Goal: Task Accomplishment & Management: Use online tool/utility

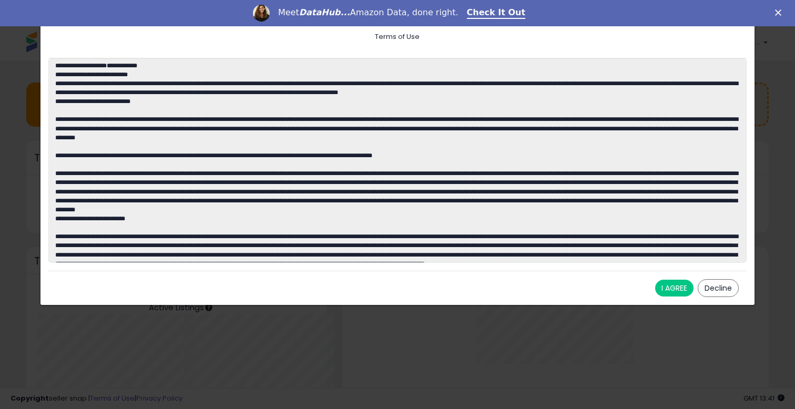
scroll to position [146, 405]
click at [681, 289] on button "I AGREE" at bounding box center [674, 288] width 38 height 17
click at [684, 284] on button "I AGREE" at bounding box center [674, 288] width 38 height 17
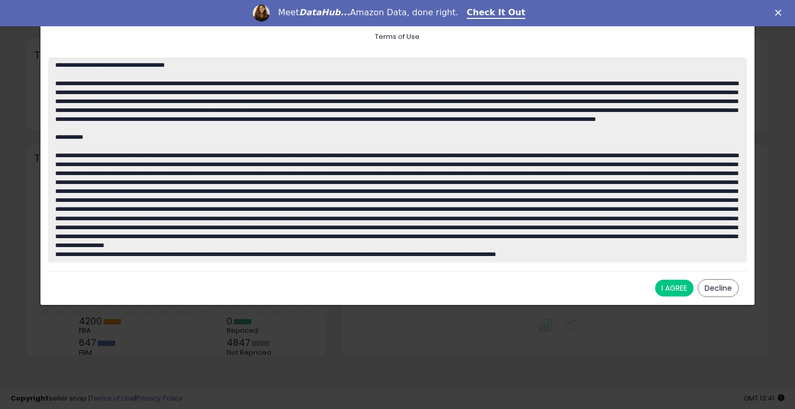
scroll to position [102, 0]
click at [677, 278] on div "I AGREE Decline" at bounding box center [397, 288] width 698 height 34
click at [674, 289] on button "I AGREE" at bounding box center [674, 288] width 38 height 17
click at [676, 288] on button "I AGREE" at bounding box center [674, 288] width 38 height 17
click at [682, 280] on button "I AGREE" at bounding box center [674, 288] width 38 height 17
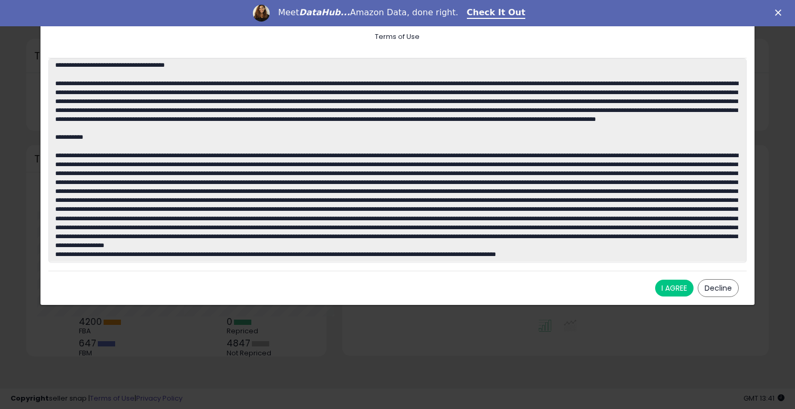
click at [682, 280] on button "I AGREE" at bounding box center [674, 288] width 38 height 17
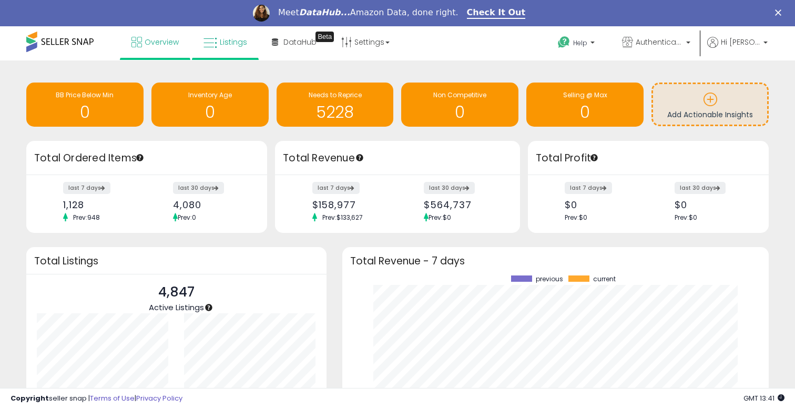
click at [234, 39] on span "Listings" at bounding box center [233, 42] width 27 height 11
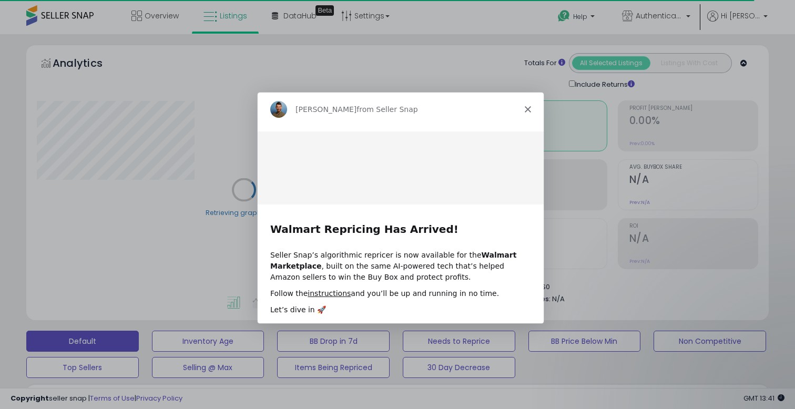
click at [526, 110] on polygon "Close" at bounding box center [527, 108] width 6 height 6
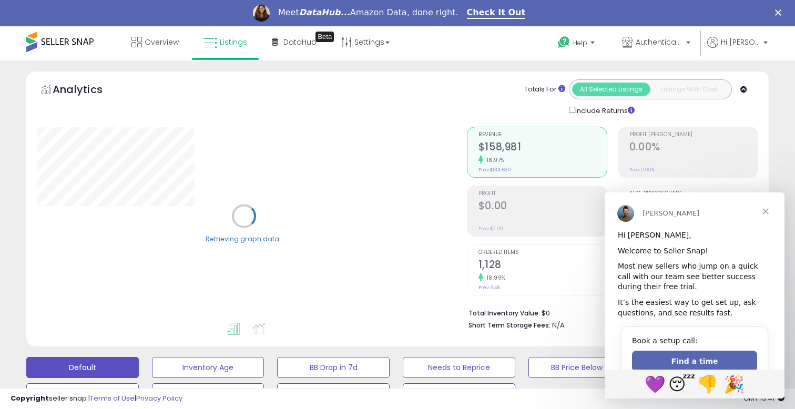
click at [766, 211] on span "Close" at bounding box center [765, 211] width 38 height 38
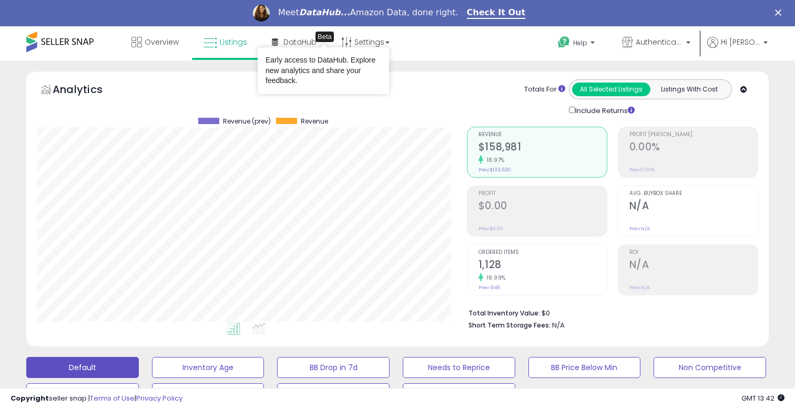
click at [367, 49] on div "Early access to DataHub. Explore new analytics and share your feedback." at bounding box center [323, 70] width 131 height 47
click at [382, 52] on div "Early access to DataHub. Explore new analytics and share your feedback." at bounding box center [323, 70] width 131 height 47
click at [401, 40] on div "Overview Listings Beta" at bounding box center [254, 48] width 525 height 45
click at [370, 37] on link "Settings" at bounding box center [365, 42] width 64 height 32
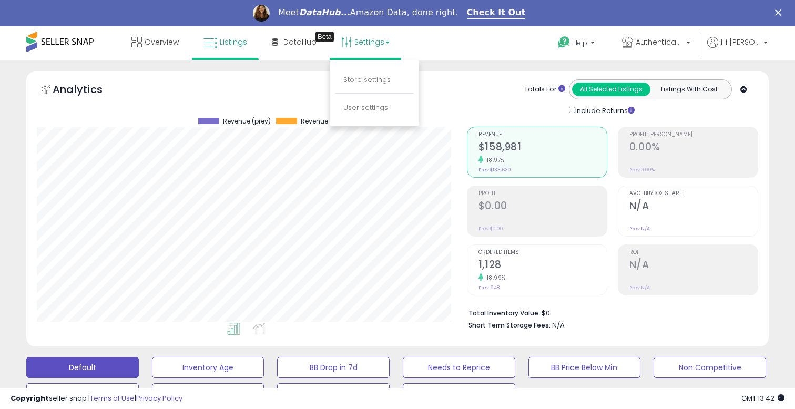
click at [370, 37] on link "Settings" at bounding box center [365, 42] width 64 height 32
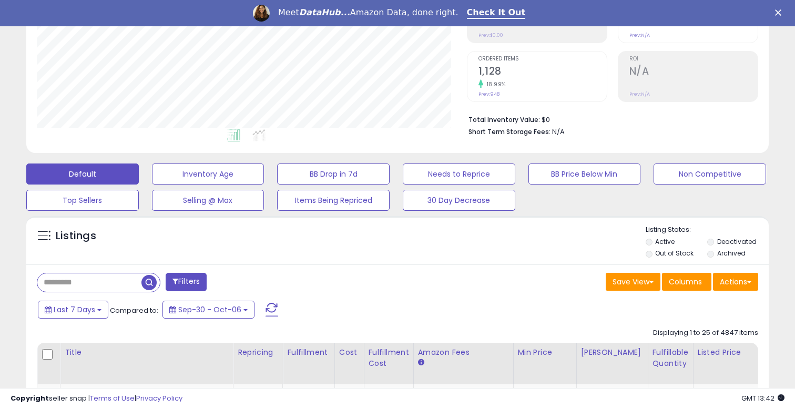
scroll to position [201, 0]
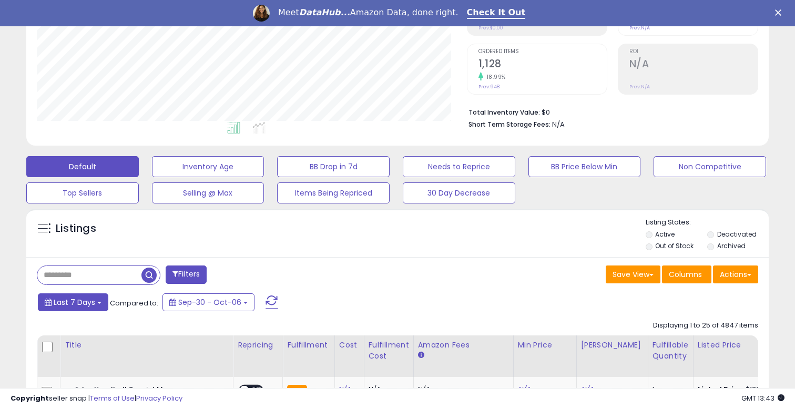
click at [85, 303] on span "Last 7 Days" at bounding box center [75, 302] width 42 height 11
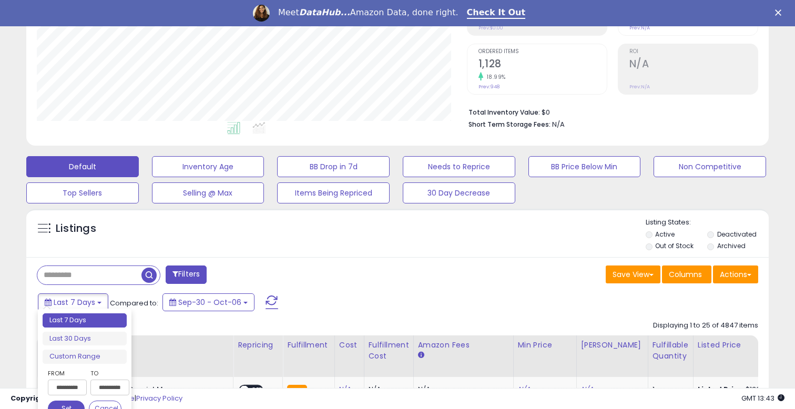
click at [304, 209] on div "Listings Active" at bounding box center [397, 233] width 742 height 48
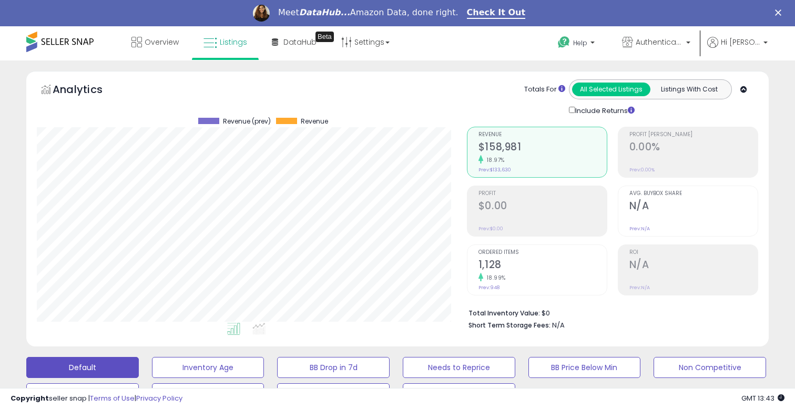
scroll to position [0, 0]
click at [153, 40] on span "Overview" at bounding box center [162, 42] width 34 height 11
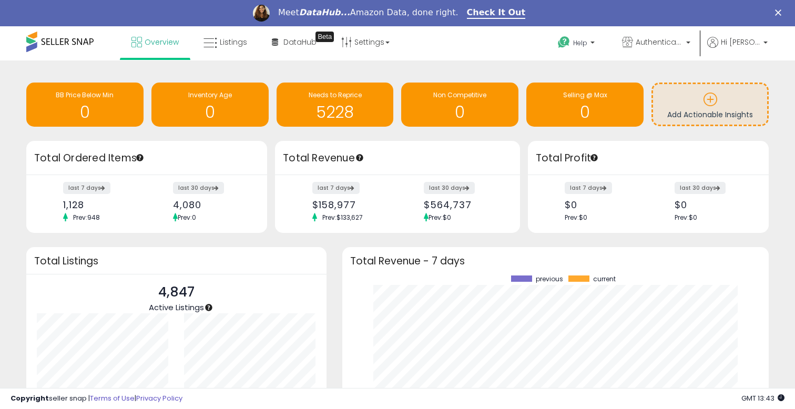
click at [336, 105] on h1 "5228" at bounding box center [335, 112] width 107 height 17
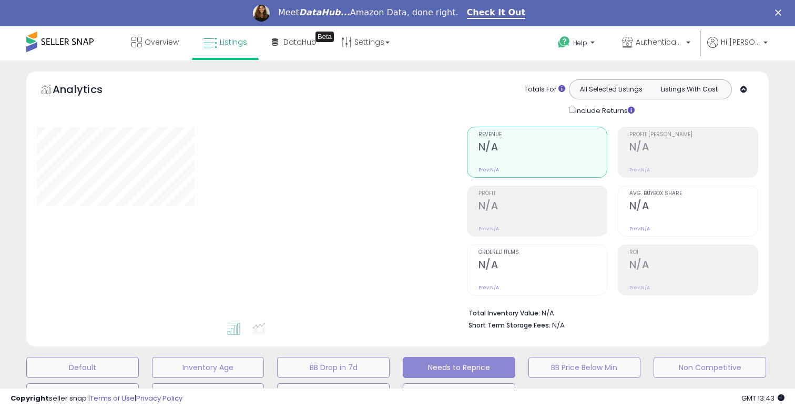
select select "*"
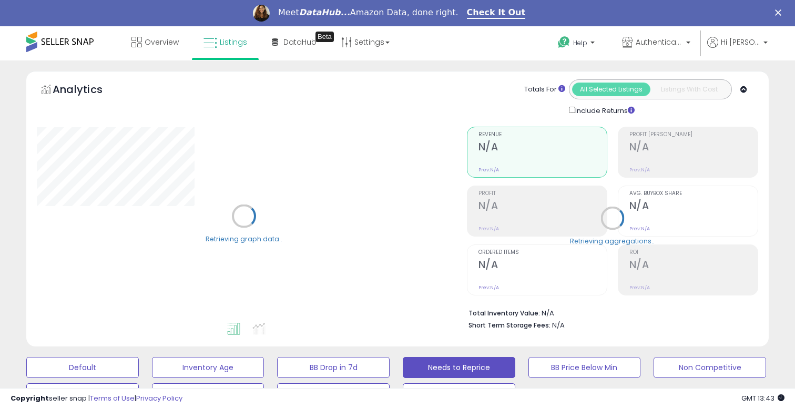
select select "**********"
select select "***"
select select "**********"
select select "**"
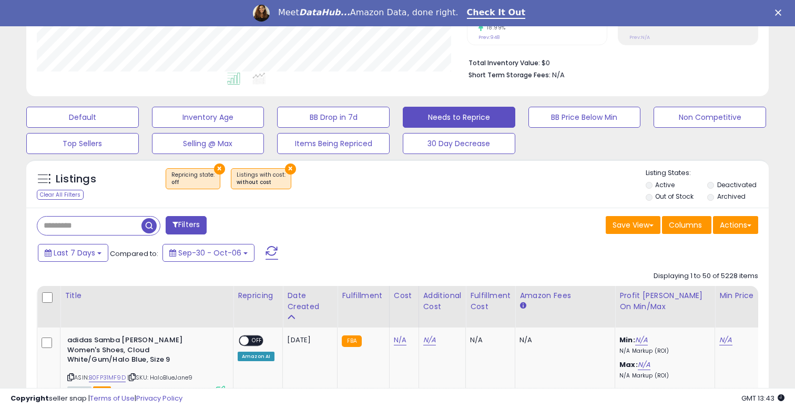
scroll to position [215, 430]
click at [195, 225] on button "Filters" at bounding box center [186, 225] width 41 height 18
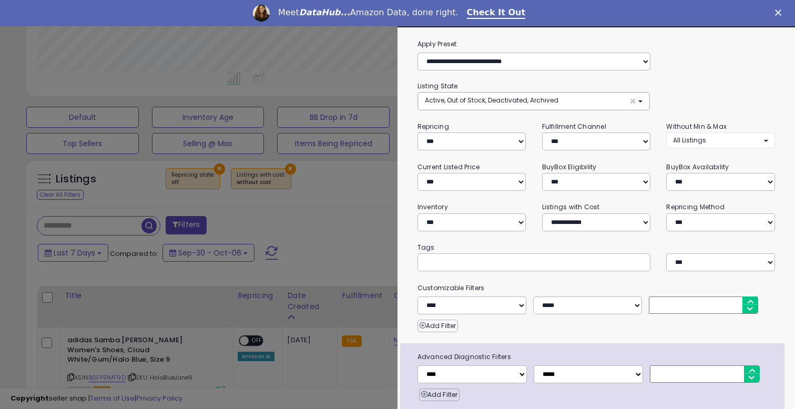
click at [542, 99] on span "Active, Out of Stock, Deactivated, Archived" at bounding box center [491, 100] width 133 height 9
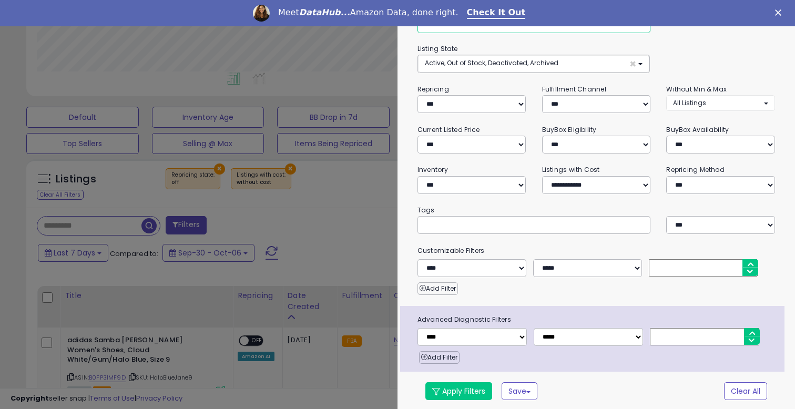
scroll to position [37, 0]
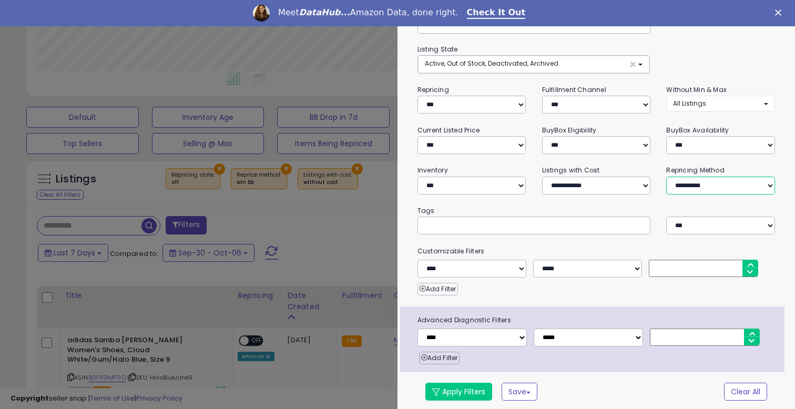
select select "**********"
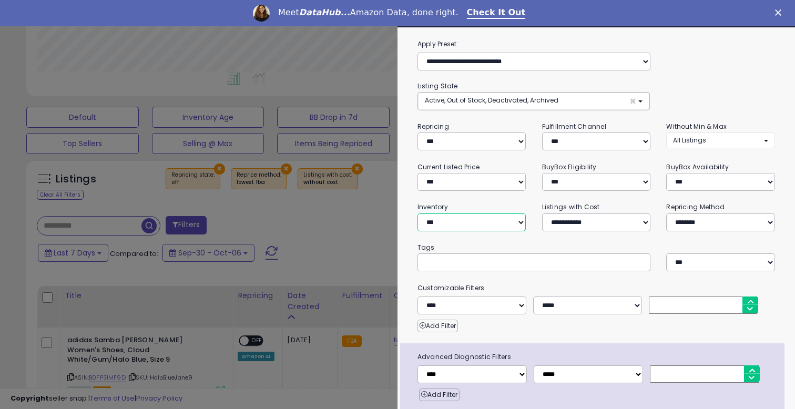
scroll to position [0, 0]
select select "***"
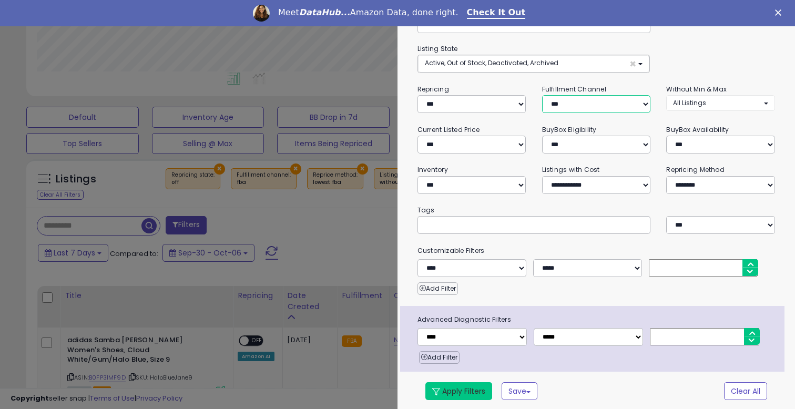
scroll to position [37, 0]
click at [450, 388] on button "Apply Filters" at bounding box center [458, 392] width 67 height 18
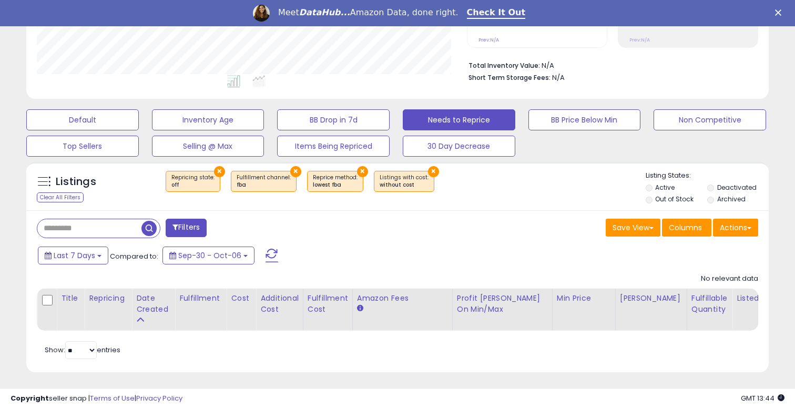
scroll to position [247, 0]
click at [428, 170] on button "×" at bounding box center [433, 172] width 11 height 11
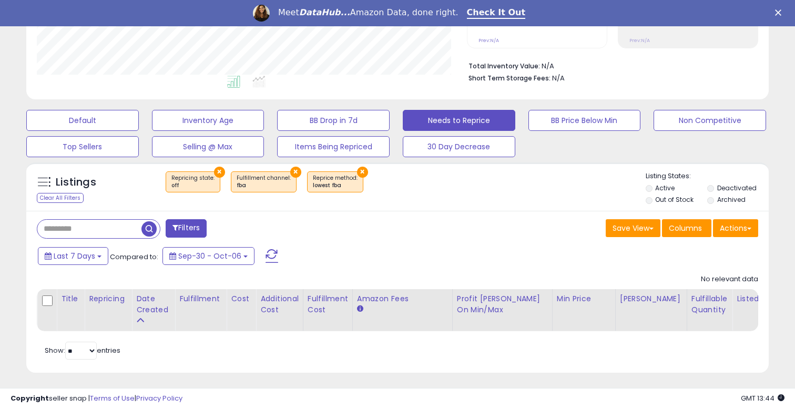
click at [357, 168] on button "×" at bounding box center [362, 172] width 11 height 11
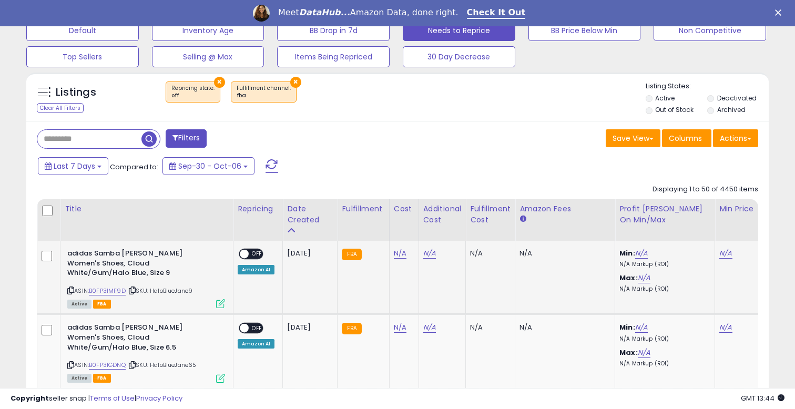
scroll to position [215, 430]
click at [79, 161] on span "Last 7 Days" at bounding box center [75, 166] width 42 height 11
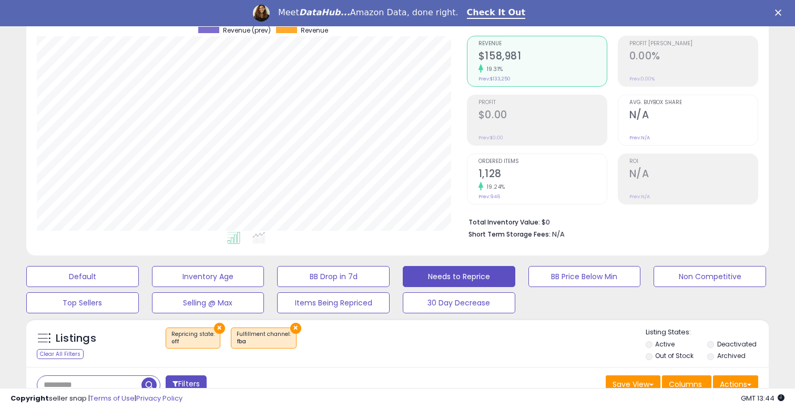
scroll to position [118, 0]
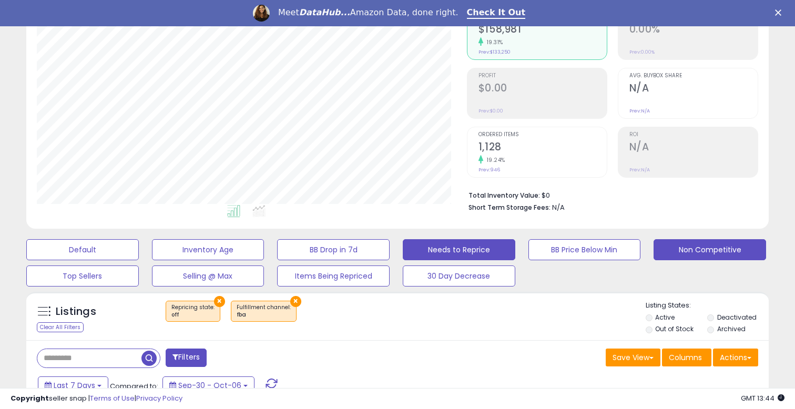
click at [684, 241] on button "Non Competitive" at bounding box center [709, 249] width 112 height 21
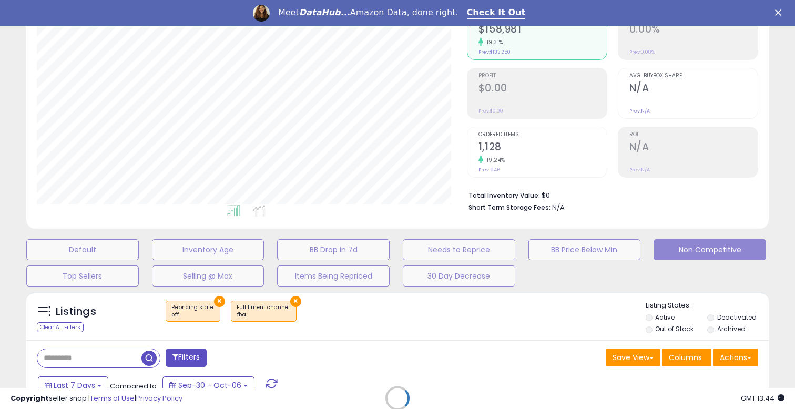
select select "**"
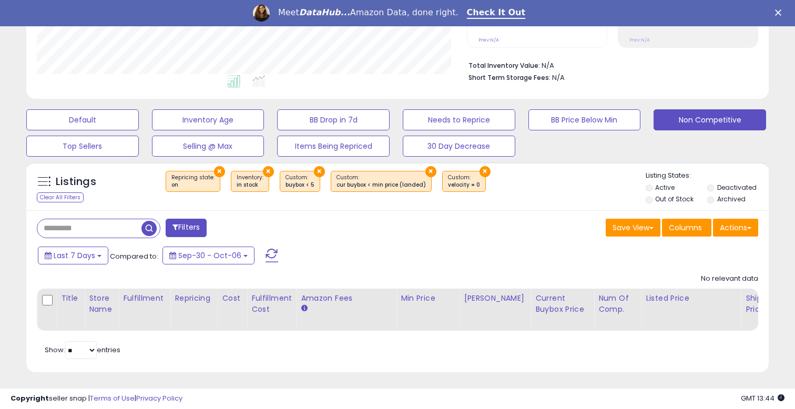
scroll to position [247, 0]
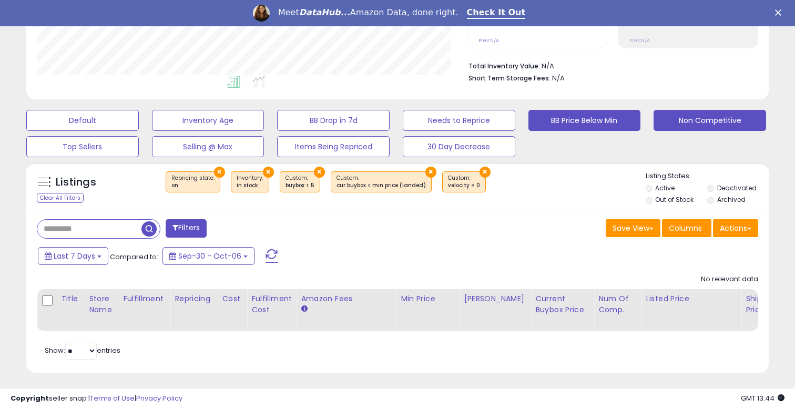
click at [595, 112] on button "BB Price Below Min" at bounding box center [584, 120] width 112 height 21
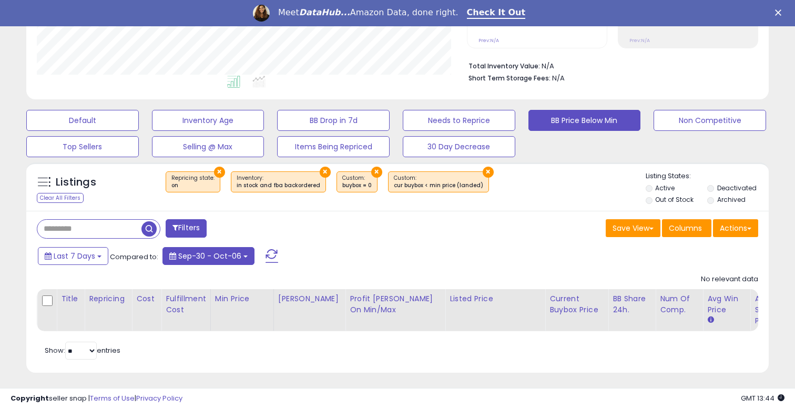
click at [222, 251] on span "Sep-30 - Oct-06" at bounding box center [209, 256] width 63 height 11
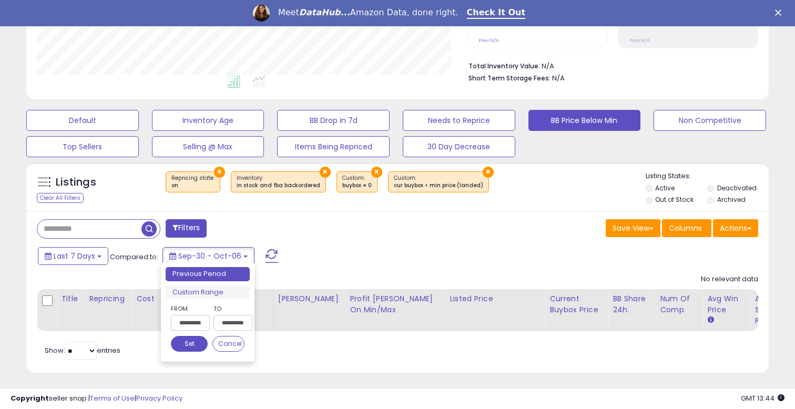
scroll to position [215, 430]
click at [198, 324] on input "**********" at bounding box center [190, 323] width 39 height 16
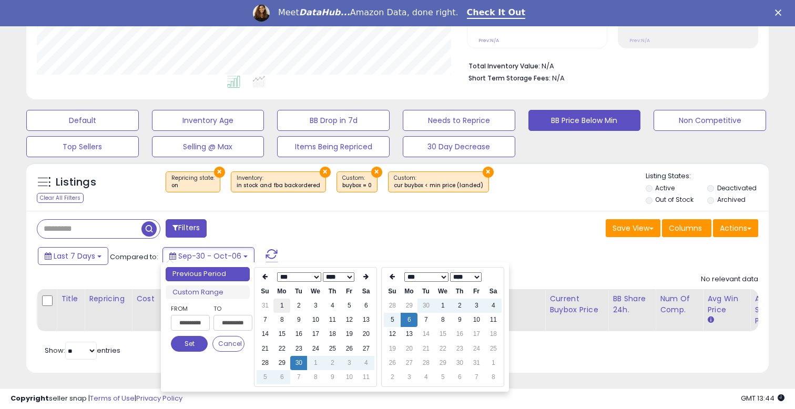
click at [276, 304] on td "1" at bounding box center [281, 306] width 17 height 14
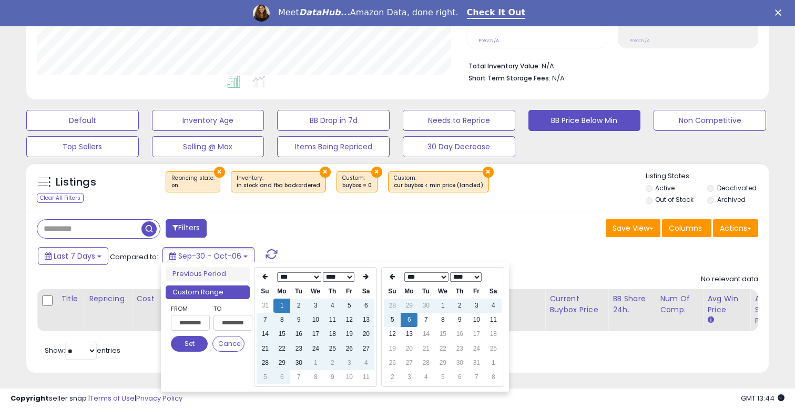
type input "**********"
click at [184, 341] on button "Set" at bounding box center [189, 344] width 37 height 16
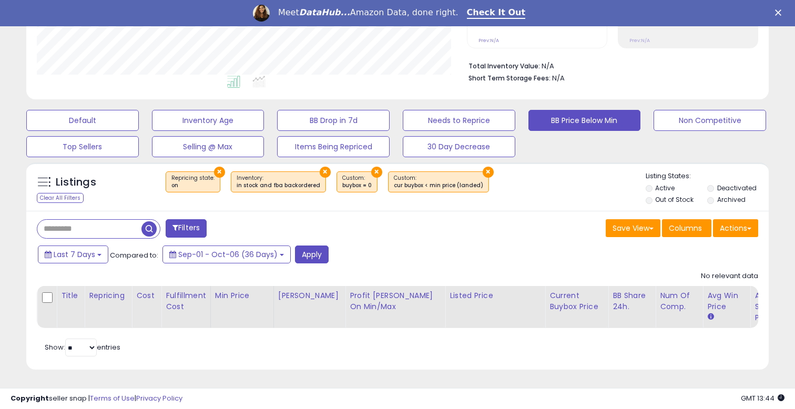
scroll to position [0, 0]
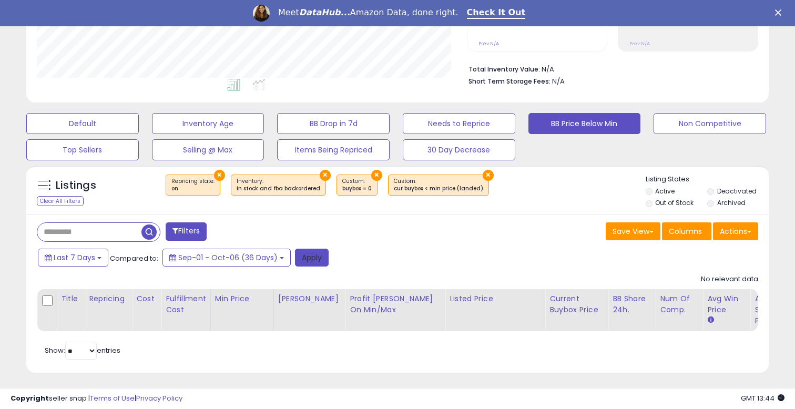
click at [307, 252] on button "Apply" at bounding box center [312, 258] width 34 height 18
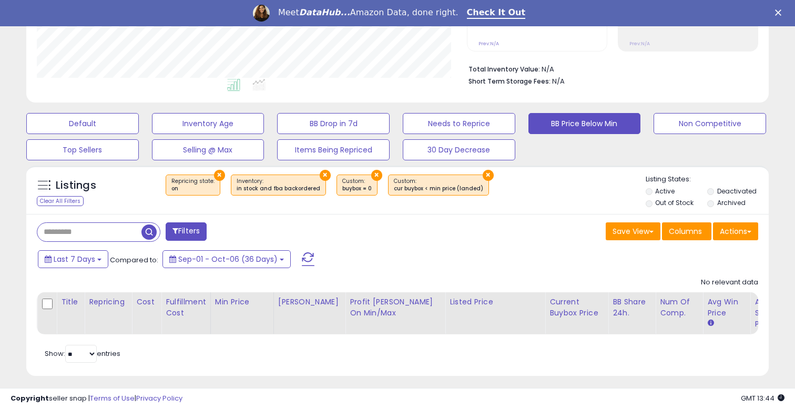
click at [482, 170] on button "×" at bounding box center [487, 175] width 11 height 11
click at [371, 172] on button "×" at bounding box center [376, 175] width 11 height 11
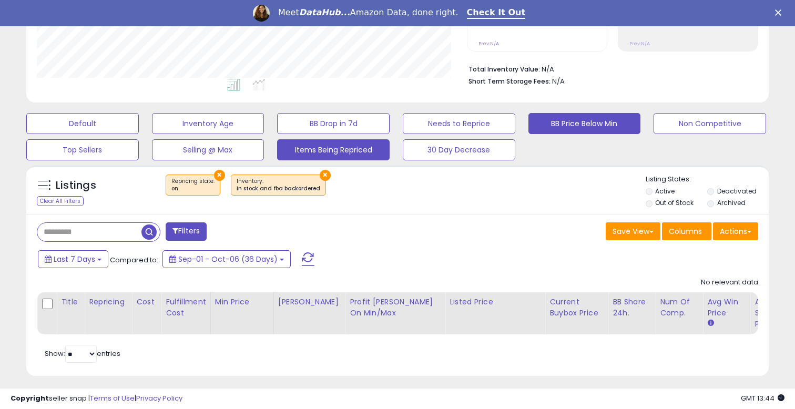
click at [372, 145] on button "Items Being Repriced" at bounding box center [333, 149] width 112 height 21
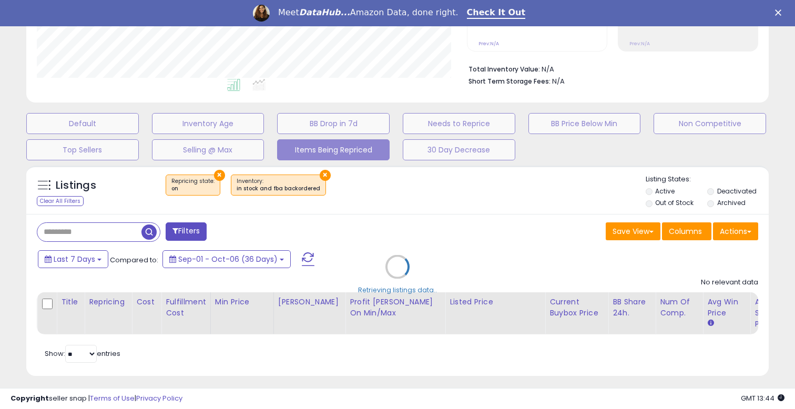
select select "**"
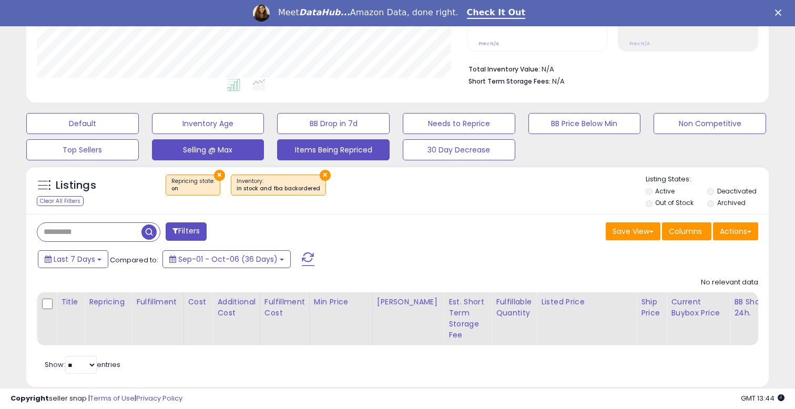
click at [250, 139] on button "Selling @ Max" at bounding box center [208, 149] width 112 height 21
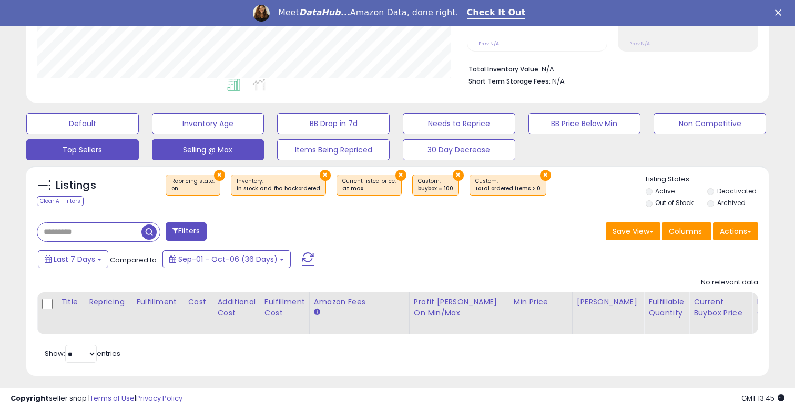
click at [121, 145] on button "Top Sellers" at bounding box center [82, 149] width 112 height 21
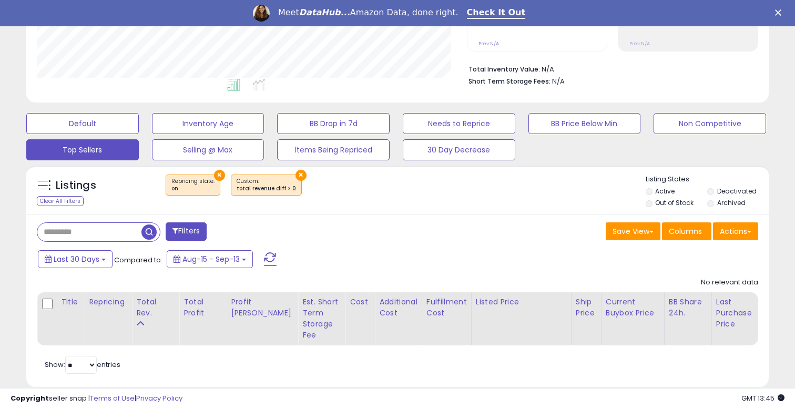
click at [295, 171] on button "×" at bounding box center [300, 175] width 11 height 11
click at [215, 170] on button "×" at bounding box center [219, 175] width 11 height 11
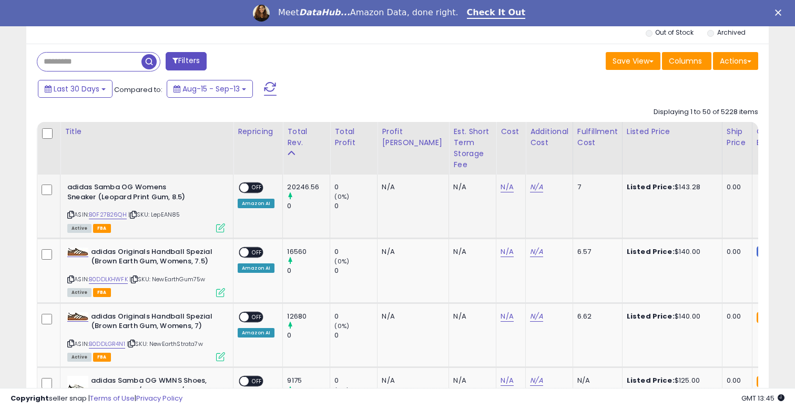
click at [252, 190] on div "ON OFF Amazon AI" at bounding box center [256, 194] width 37 height 25
click at [252, 183] on span "OFF" at bounding box center [257, 187] width 17 height 9
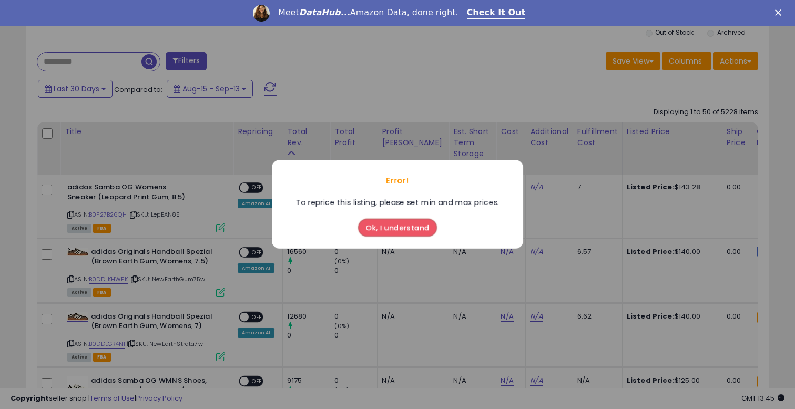
click at [387, 231] on button "Ok, I understand" at bounding box center [397, 228] width 79 height 18
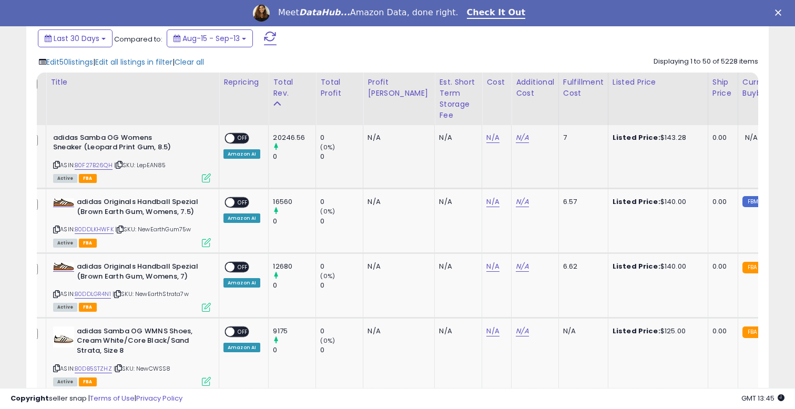
click at [242, 152] on div "Amazon AI" at bounding box center [241, 153] width 37 height 9
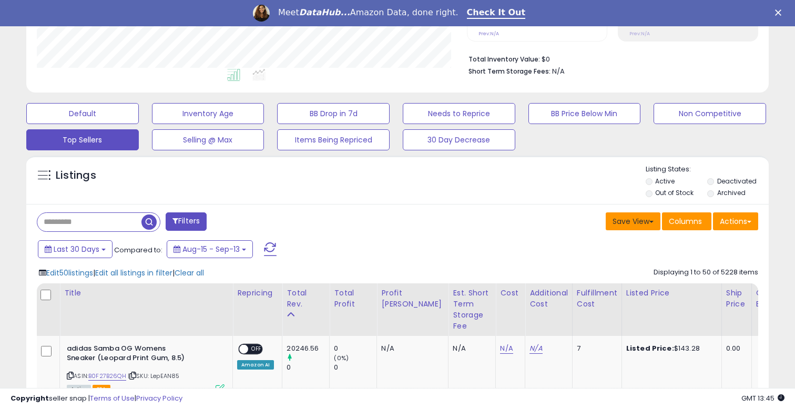
click at [647, 217] on button "Save View" at bounding box center [632, 221] width 55 height 18
click at [734, 212] on button "Actions" at bounding box center [735, 221] width 45 height 18
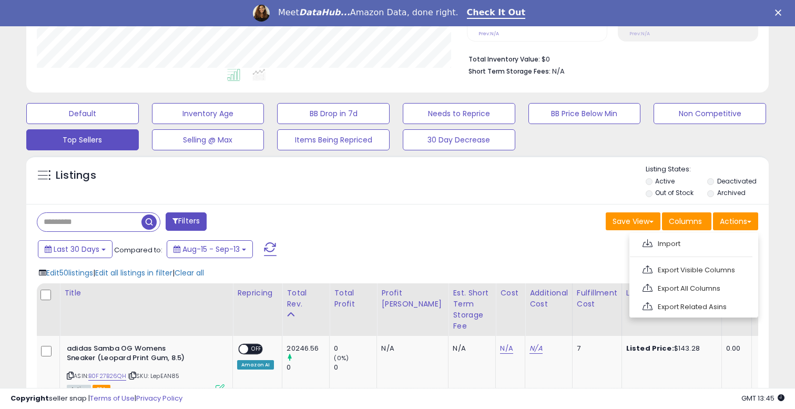
click at [340, 258] on div "Last 30 Days Compared to: Aug-15 - Sep-13" at bounding box center [305, 251] width 541 height 24
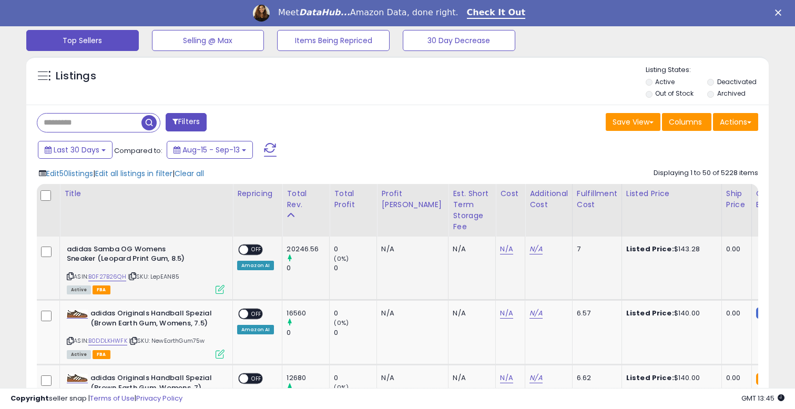
click at [248, 250] on div "ON OFF" at bounding box center [239, 249] width 25 height 9
click at [254, 244] on div "ON OFF" at bounding box center [250, 249] width 25 height 11
click at [251, 245] on span "OFF" at bounding box center [256, 249] width 17 height 9
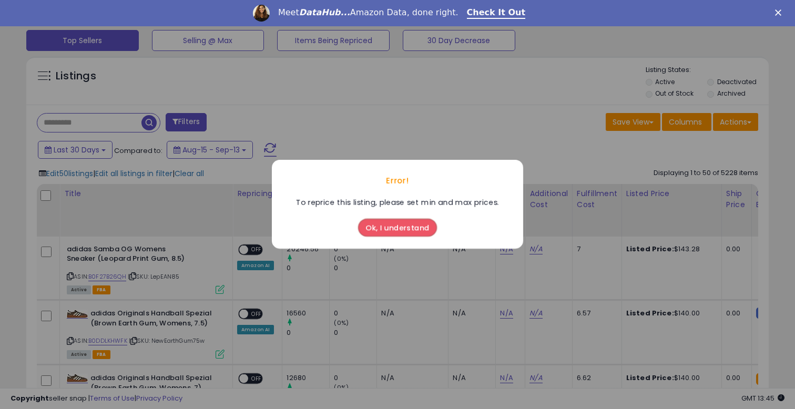
click at [390, 227] on button "Ok, I understand" at bounding box center [397, 228] width 79 height 18
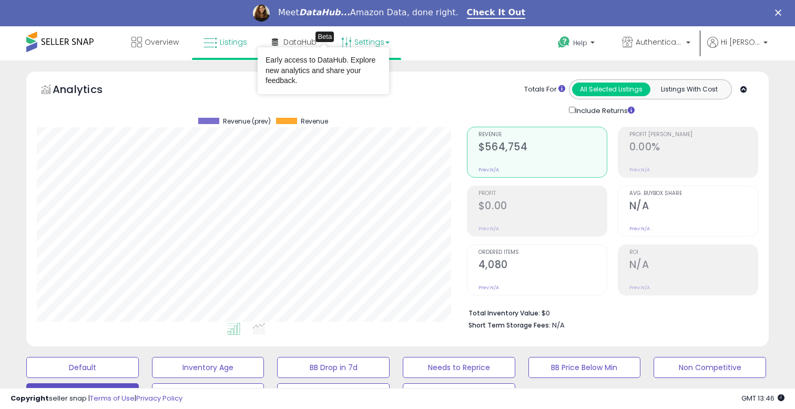
click at [362, 40] on link "Settings" at bounding box center [365, 42] width 64 height 32
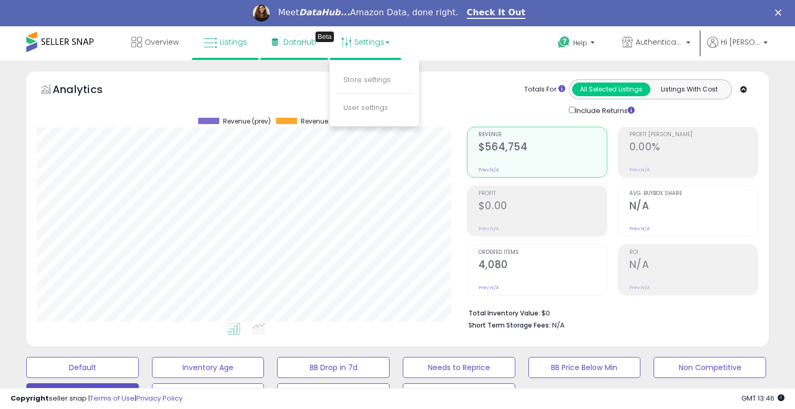
click at [308, 40] on span "DataHub" at bounding box center [299, 42] width 33 height 11
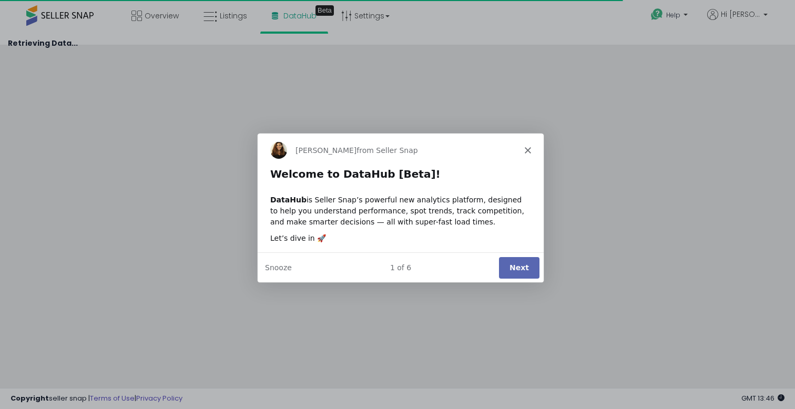
click at [523, 253] on div "1 of 6 Next Snooze" at bounding box center [400, 266] width 286 height 30
click at [523, 256] on button "Next" at bounding box center [518, 267] width 40 height 22
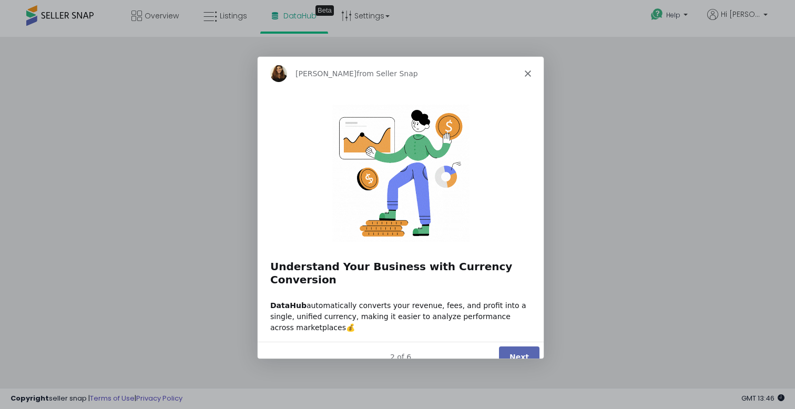
click at [508, 341] on div "2 of 6 Next" at bounding box center [400, 356] width 286 height 30
click at [517, 346] on button "Next" at bounding box center [518, 357] width 40 height 22
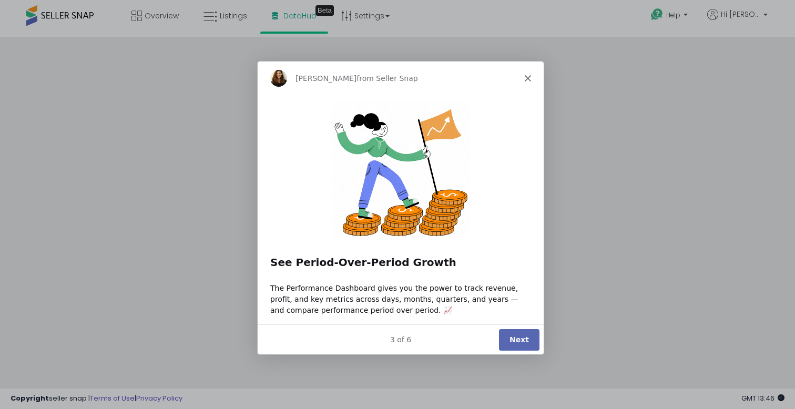
click at [517, 344] on button "Next" at bounding box center [518, 339] width 40 height 22
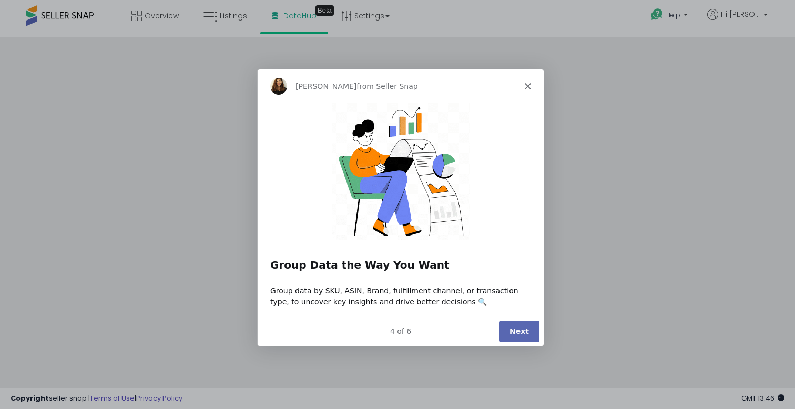
click at [517, 344] on div "4 of 6 Next" at bounding box center [400, 330] width 286 height 30
click at [530, 325] on button "Next" at bounding box center [518, 331] width 40 height 22
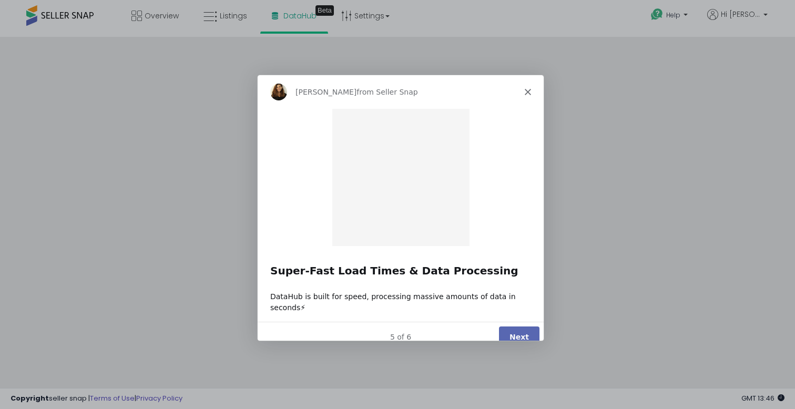
click at [527, 326] on button "Next" at bounding box center [518, 336] width 40 height 22
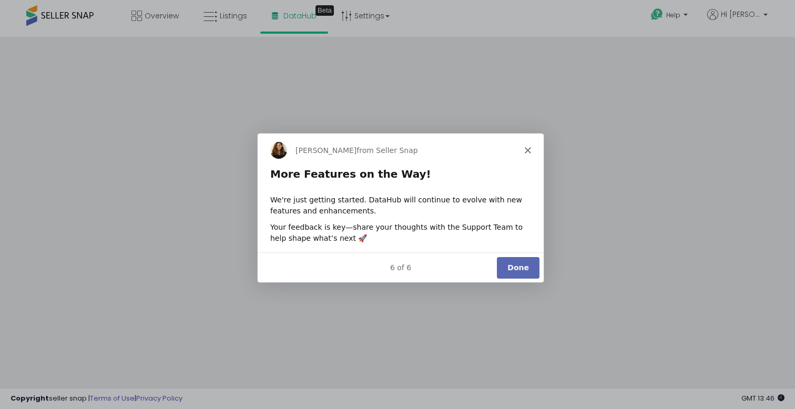
click at [526, 324] on div "Product tour overlay" at bounding box center [397, 204] width 795 height 409
click at [521, 258] on button "Done" at bounding box center [517, 267] width 43 height 22
